Goal: Find specific page/section: Find specific page/section

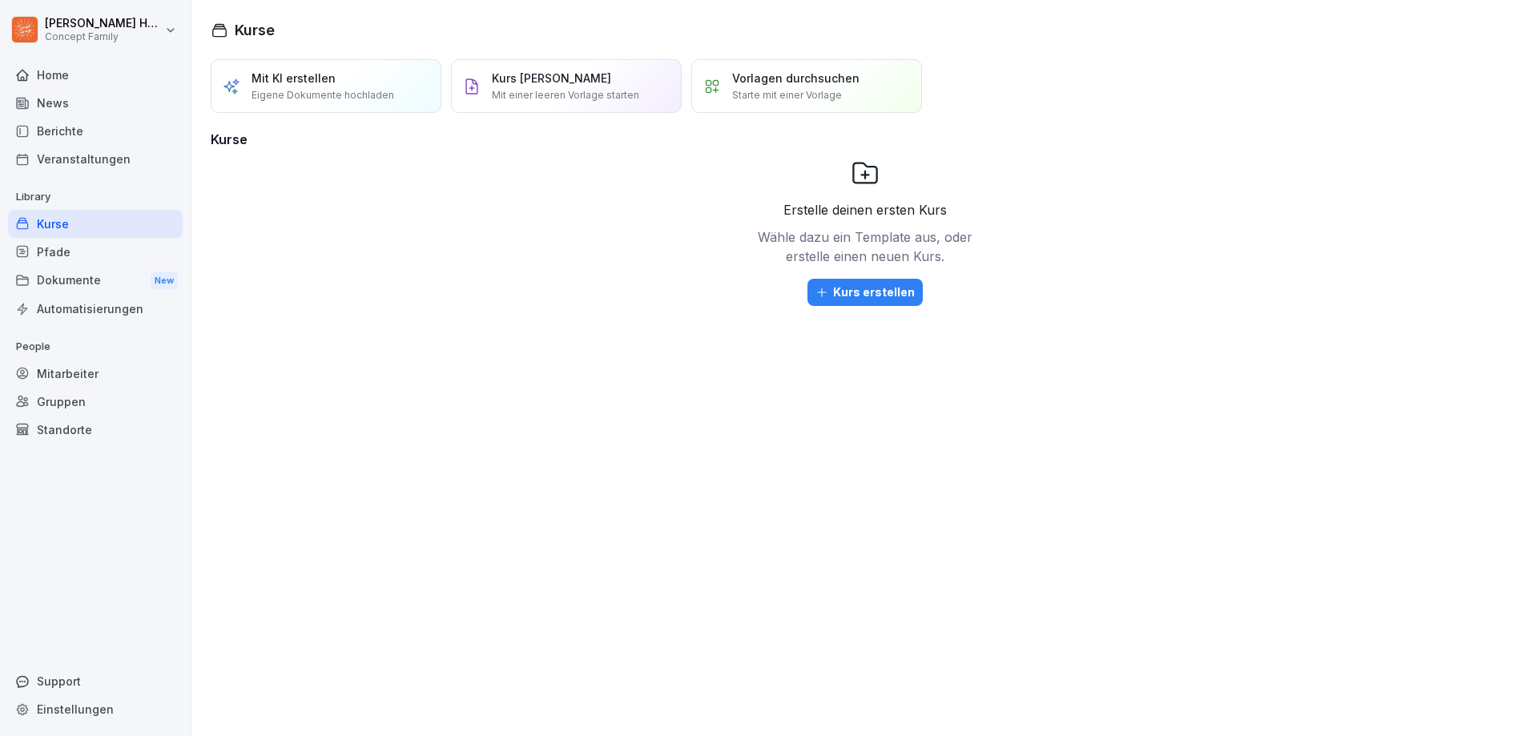
click at [49, 127] on div "Berichte" at bounding box center [95, 131] width 175 height 28
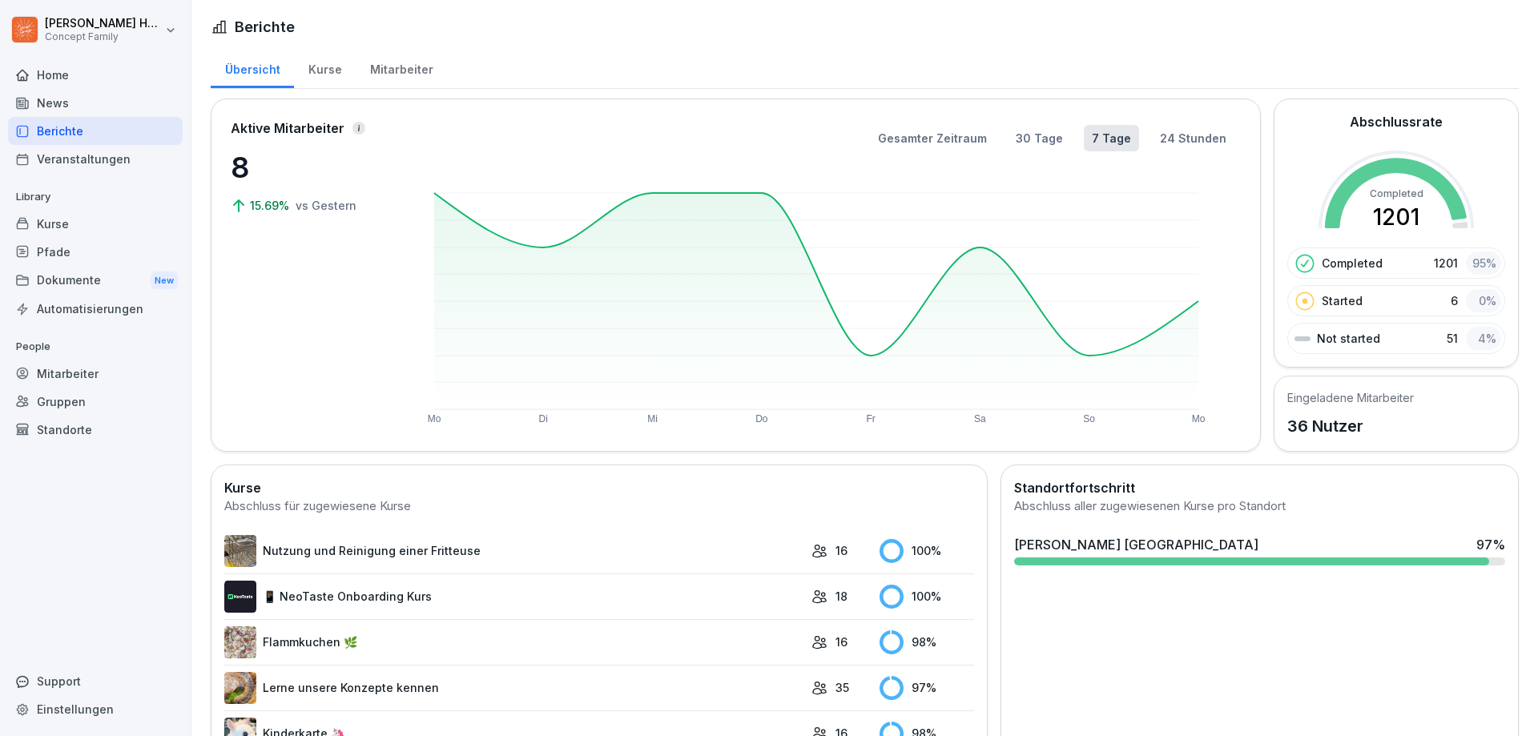
click at [404, 66] on div "Mitarbeiter" at bounding box center [401, 67] width 91 height 41
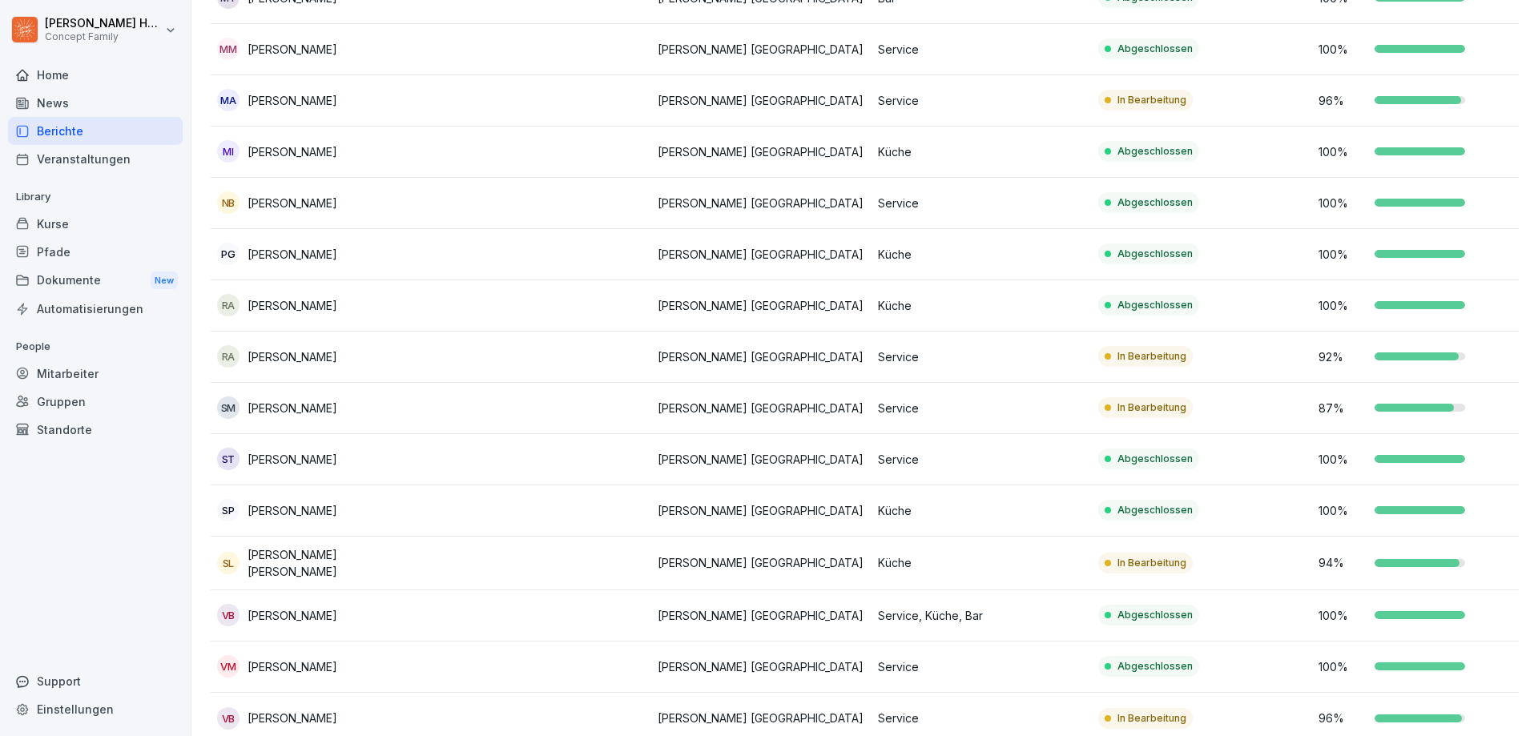
scroll to position [1324, 0]
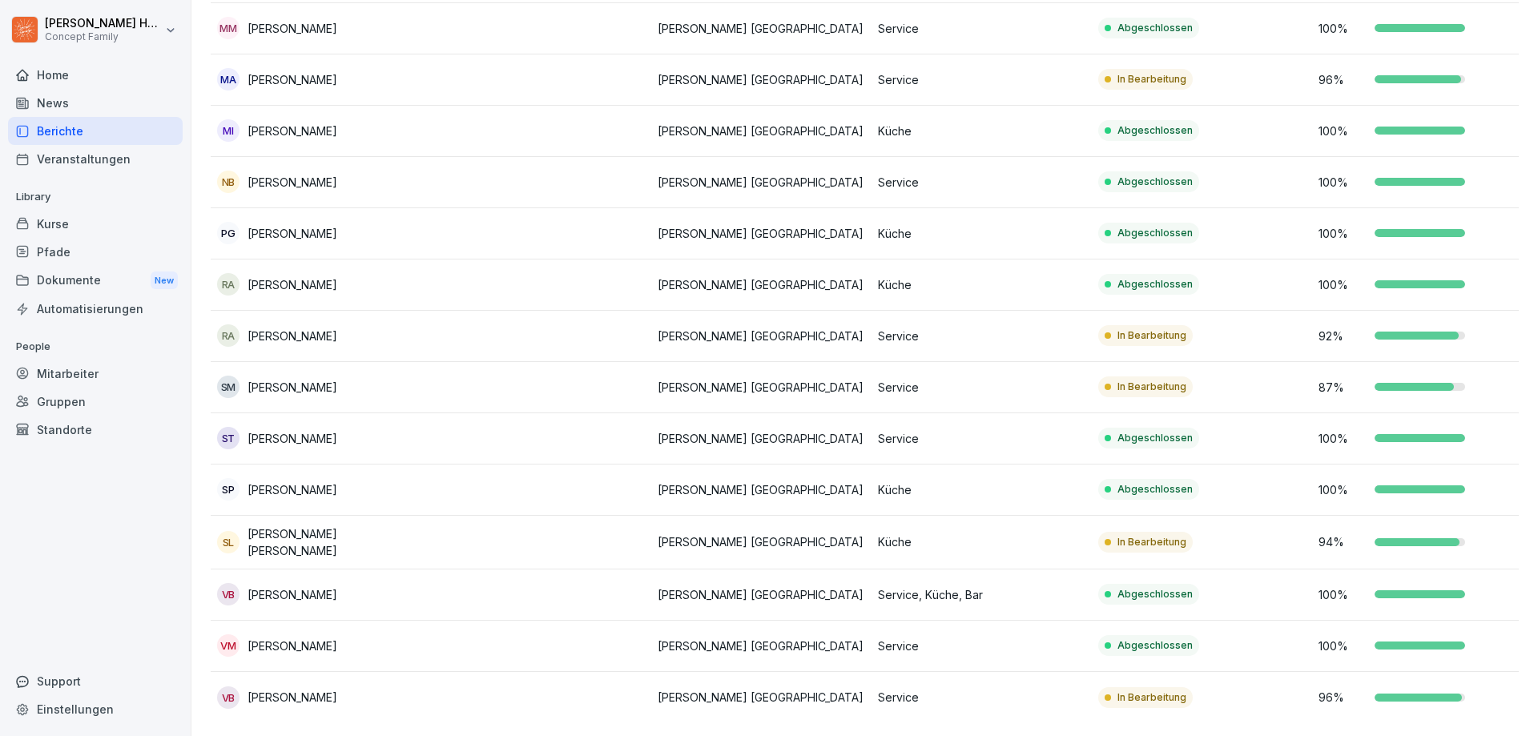
click at [327, 686] on div "VB [PERSON_NAME]" at bounding box center [320, 697] width 207 height 22
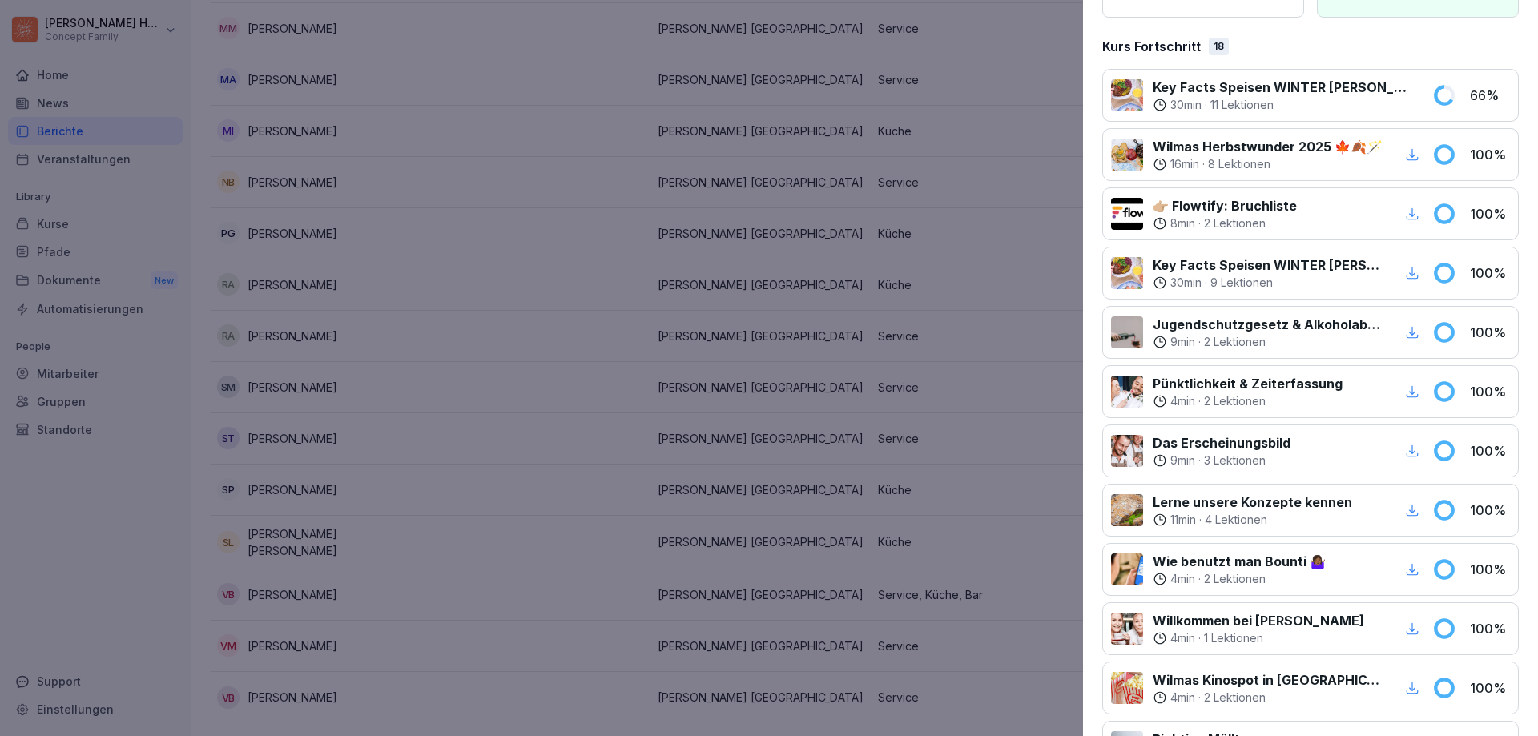
scroll to position [0, 0]
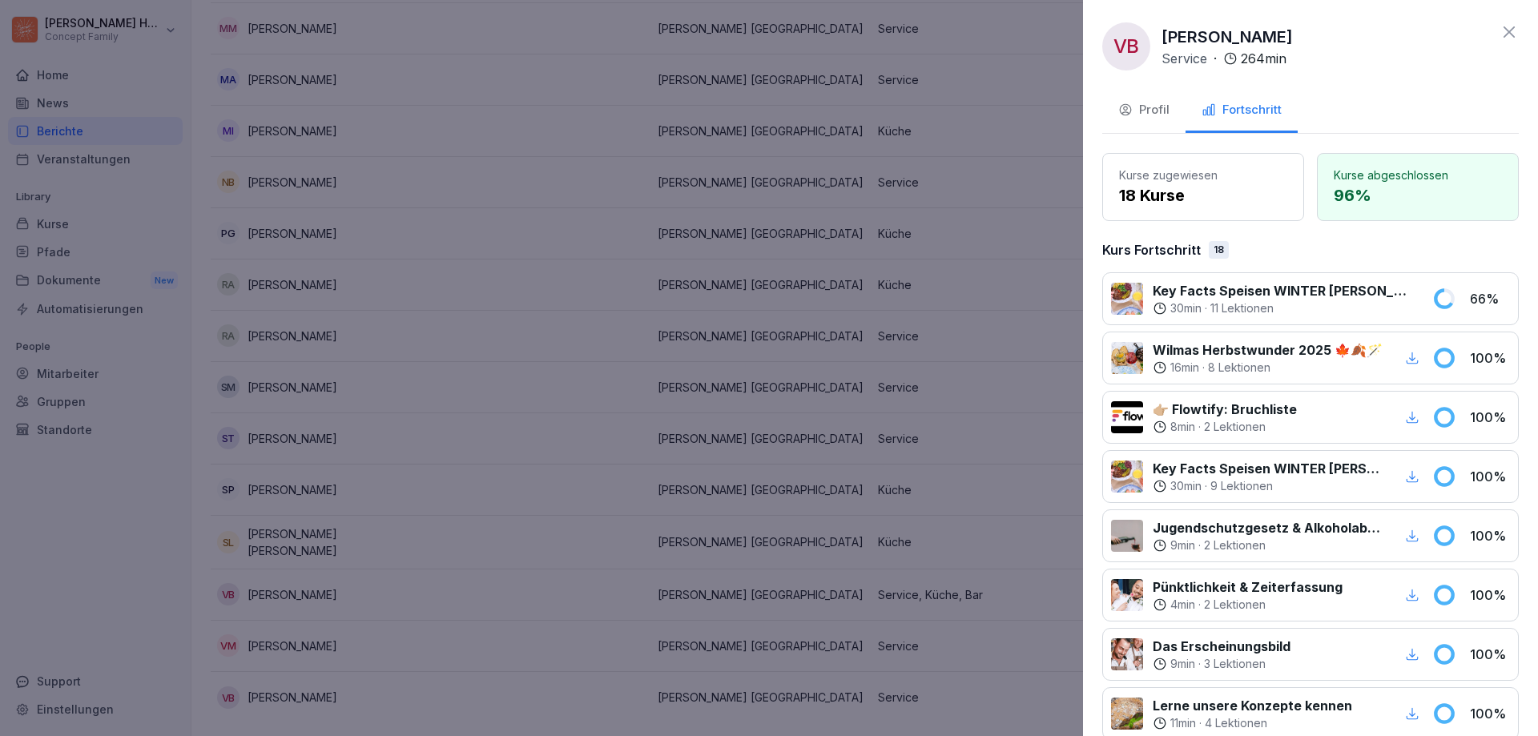
click at [1499, 30] on icon at bounding box center [1508, 31] width 19 height 19
